Goal: Task Accomplishment & Management: Use online tool/utility

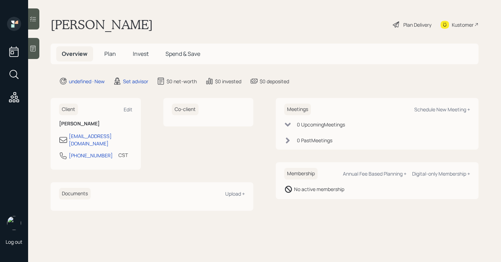
click at [430, 103] on div "Meetings Schedule New Meeting + 0 Upcoming Meeting s 0 Past Meeting s" at bounding box center [377, 124] width 203 height 52
click at [430, 107] on div "Schedule New Meeting +" at bounding box center [442, 109] width 56 height 7
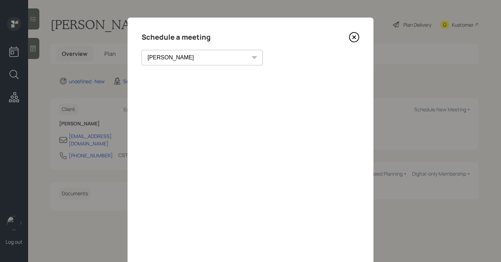
click at [192, 63] on select "Theresa Spinello Matthew Burke Xavier Ross Eitan Bar-David Ian Yamey Trevor Nel…" at bounding box center [201, 57] width 121 height 15
click at [141, 50] on select "Theresa Spinello Matthew Burke Xavier Ross Eitan Bar-David Ian Yamey Trevor Nel…" at bounding box center [201, 57] width 121 height 15
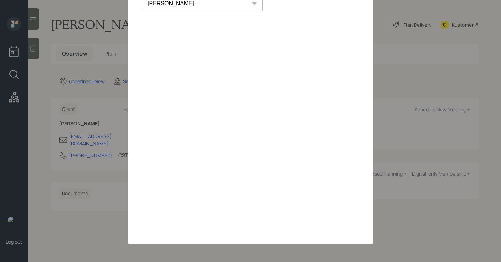
click at [184, 4] on select "Theresa Spinello Matthew Burke Xavier Ross Eitan Bar-David Ian Yamey Trevor Nel…" at bounding box center [201, 3] width 121 height 15
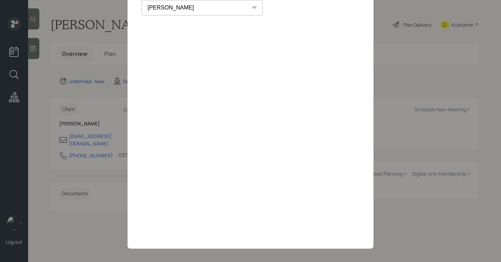
select select "round-robin"
click at [141, 0] on select "Theresa Spinello Matthew Burke Xavier Ross Eitan Bar-David Ian Yamey Trevor Nel…" at bounding box center [201, 7] width 121 height 15
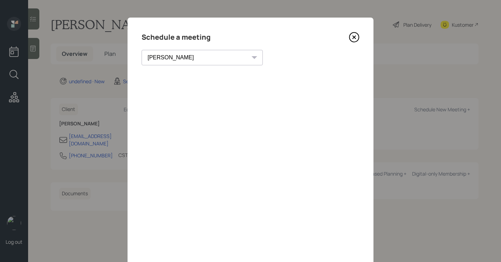
click at [354, 41] on icon at bounding box center [354, 37] width 11 height 11
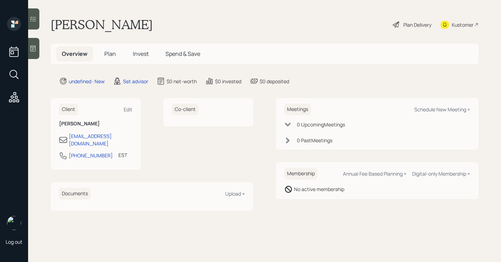
click at [36, 49] on icon at bounding box center [32, 48] width 7 height 7
